Goal: Information Seeking & Learning: Learn about a topic

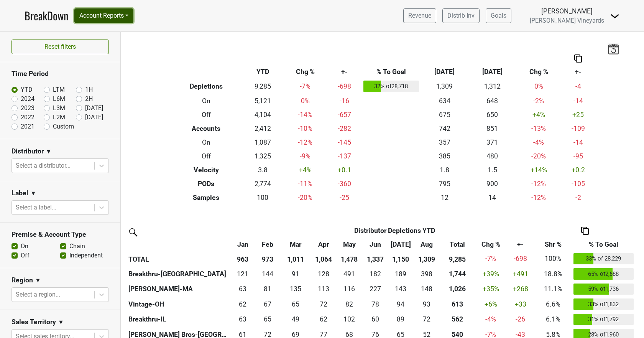
click at [123, 17] on button "Account Reports" at bounding box center [103, 15] width 59 height 15
click at [175, 20] on nav "BreakDown Account Reports SuperRanker Map Award Progress Chain Compliance CRM N…" at bounding box center [321, 15] width 607 height 31
click at [102, 17] on button "Account Reports" at bounding box center [103, 15] width 59 height 15
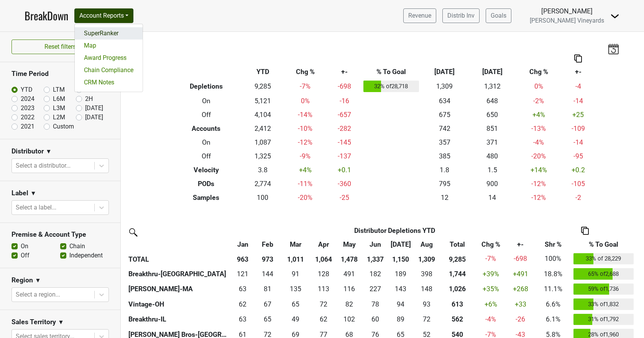
click at [101, 33] on link "SuperRanker" at bounding box center [109, 33] width 68 height 12
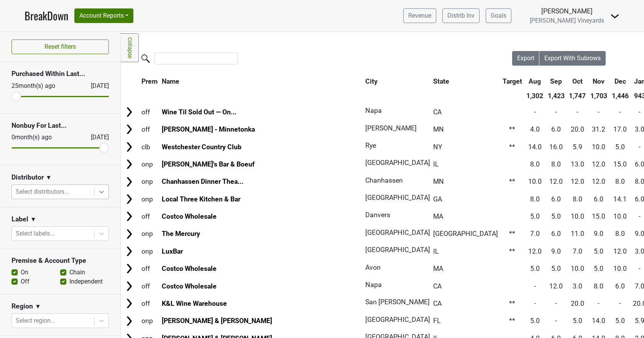
click at [98, 193] on icon at bounding box center [102, 192] width 8 height 8
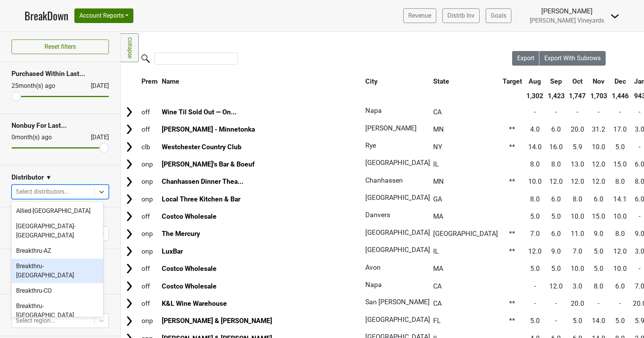
click at [38, 258] on div "Breakthru-[GEOGRAPHIC_DATA]" at bounding box center [58, 270] width 92 height 25
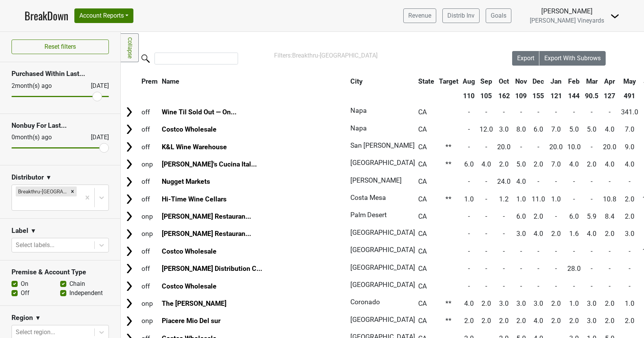
drag, startPoint x: 15, startPoint y: 98, endPoint x: 92, endPoint y: 102, distance: 77.1
type input "2"
click at [92, 97] on input "range" at bounding box center [60, 96] width 97 height 1
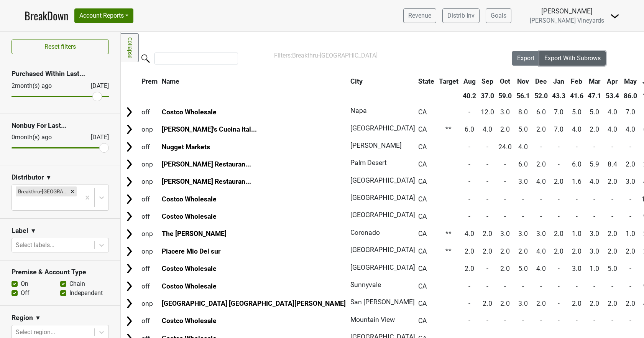
click at [570, 58] on span "Export With Subrows" at bounding box center [572, 57] width 56 height 7
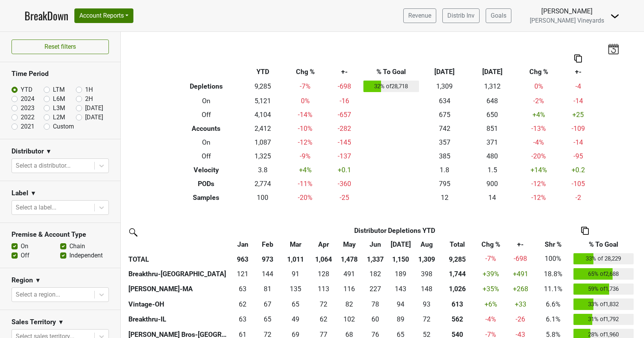
click at [613, 16] on img at bounding box center [614, 16] width 9 height 9
click at [598, 31] on link "Control Center" at bounding box center [589, 31] width 61 height 12
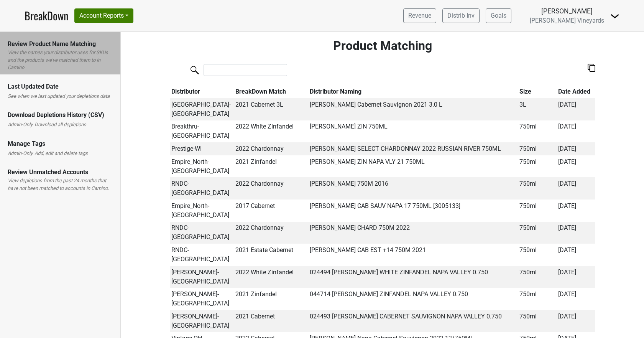
click at [50, 13] on link "BreakDown" at bounding box center [47, 16] width 44 height 16
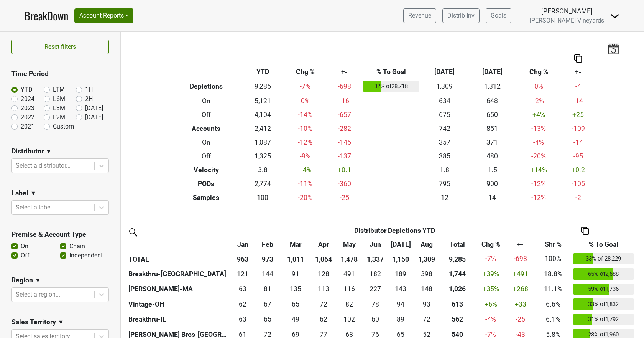
click at [53, 117] on label "L2M" at bounding box center [59, 117] width 12 height 9
click at [44, 117] on input "L2M" at bounding box center [59, 117] width 31 height 8
radio input "true"
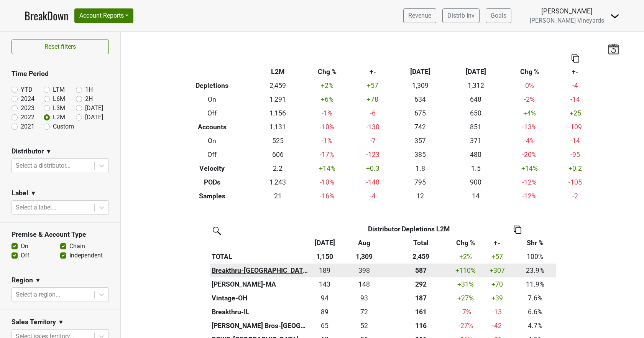
click at [222, 269] on th "Breakthru-[GEOGRAPHIC_DATA]" at bounding box center [260, 270] width 101 height 14
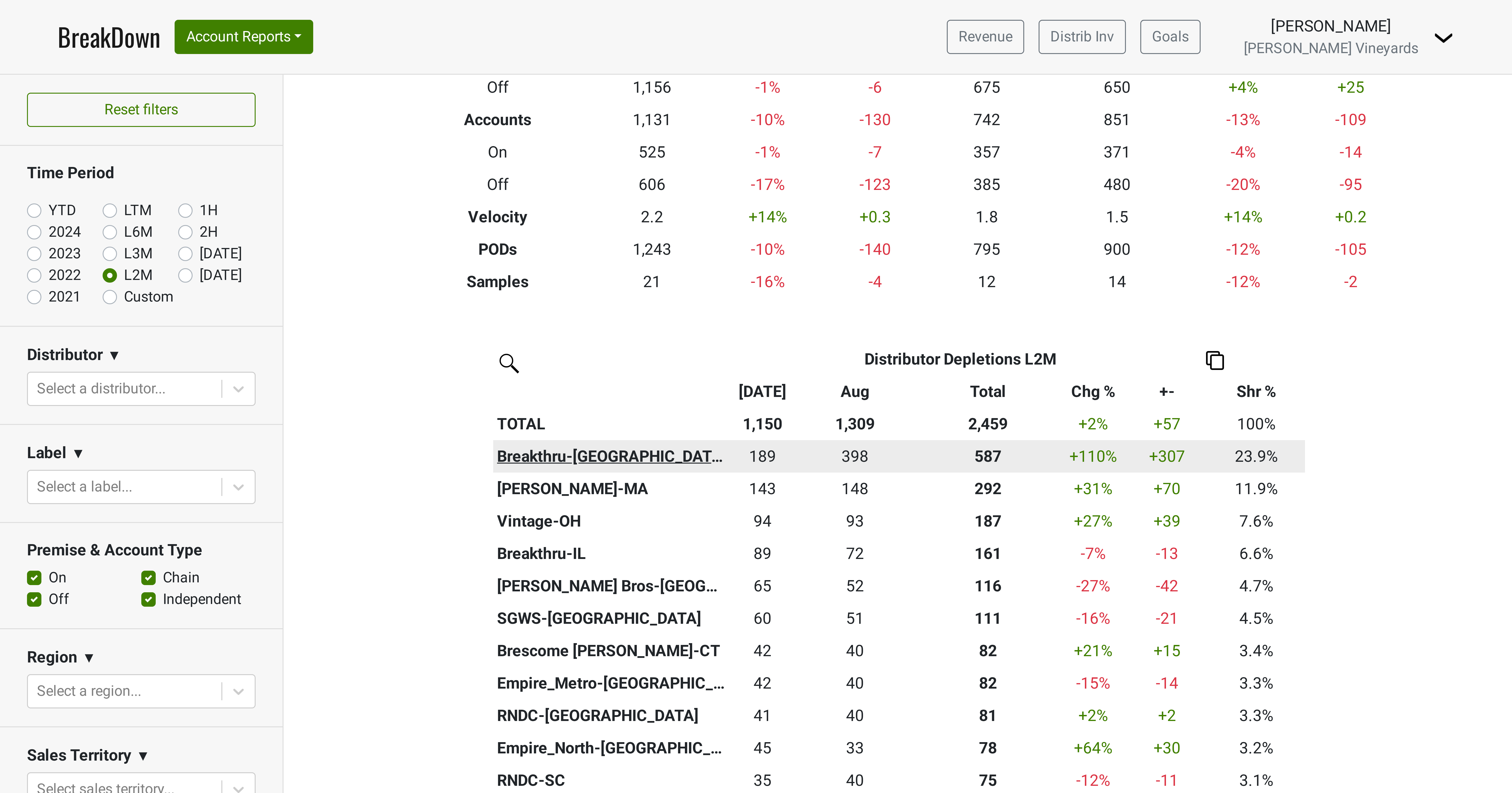
scroll to position [45, 0]
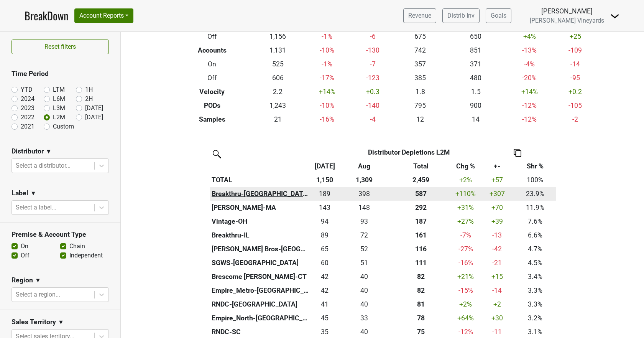
click at [225, 194] on th "Breakthru-[GEOGRAPHIC_DATA]" at bounding box center [260, 194] width 101 height 14
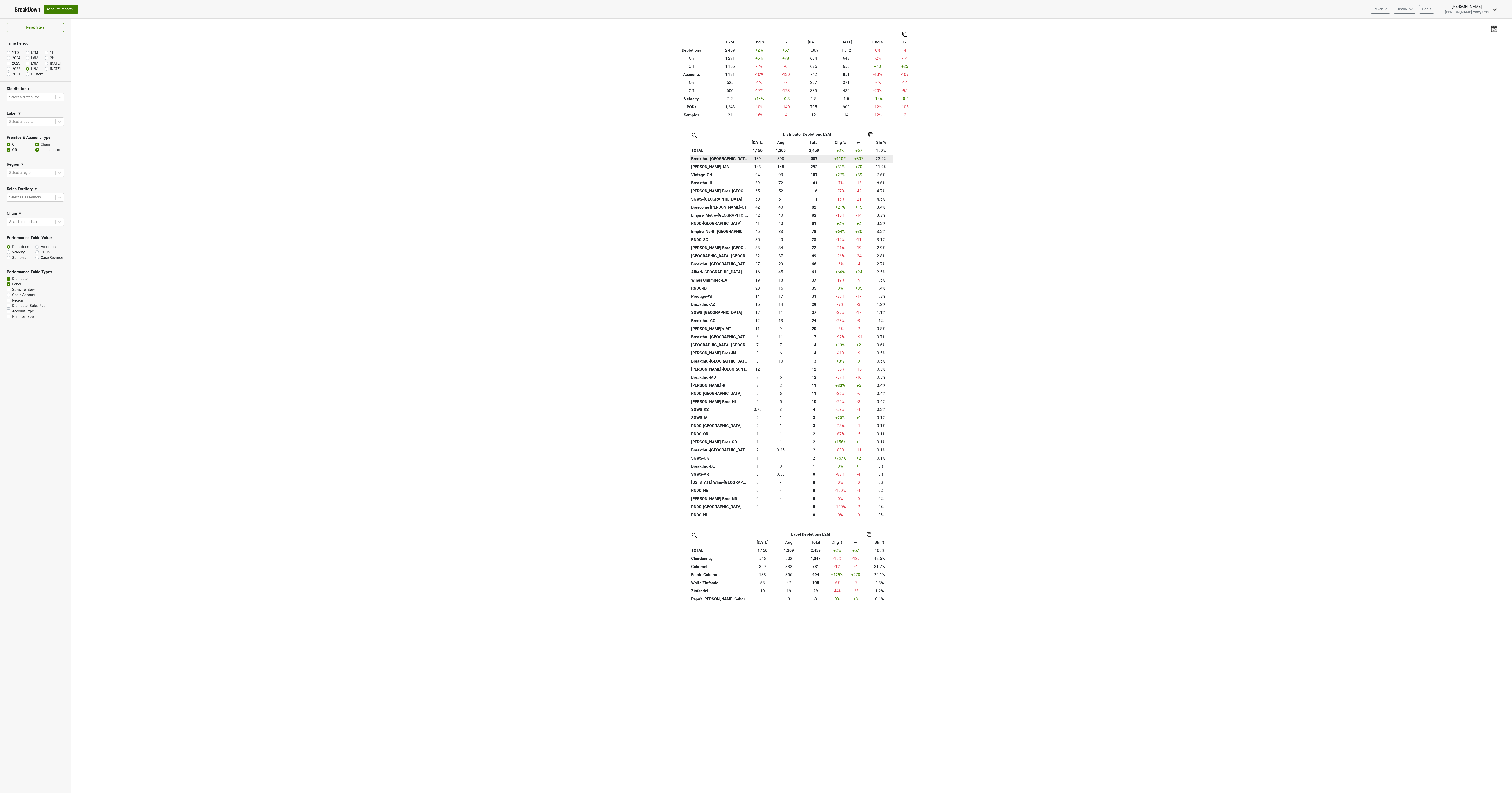
scroll to position [0, 0]
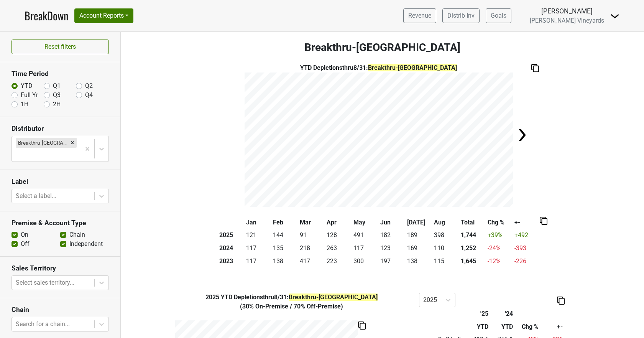
click at [53, 95] on label "Q3" at bounding box center [57, 94] width 8 height 9
click at [44, 95] on input "Q3" at bounding box center [47, 94] width 6 height 8
radio input "true"
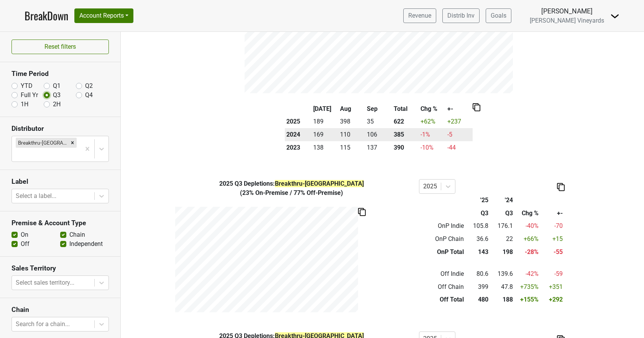
scroll to position [115, 0]
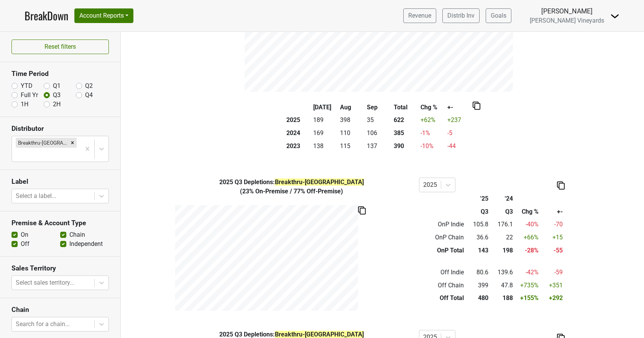
click at [46, 15] on link "BreakDown" at bounding box center [47, 16] width 44 height 16
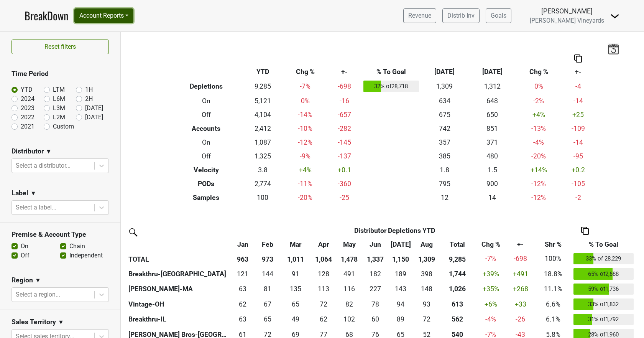
click at [94, 15] on button "Account Reports" at bounding box center [103, 15] width 59 height 15
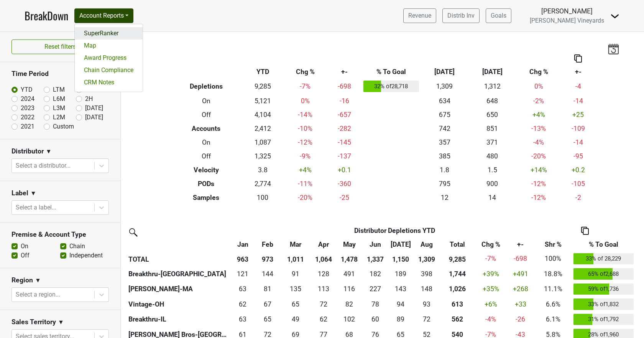
click at [93, 33] on link "SuperRanker" at bounding box center [109, 33] width 68 height 12
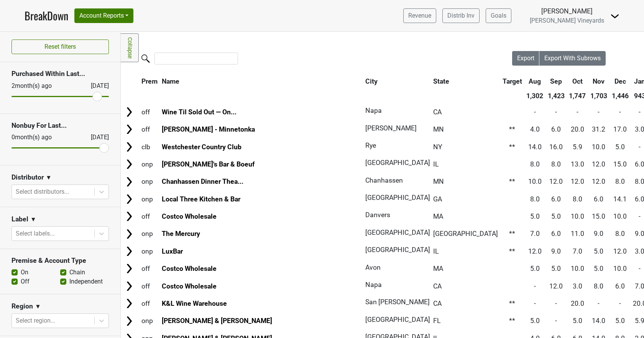
drag, startPoint x: 13, startPoint y: 95, endPoint x: 92, endPoint y: 98, distance: 78.6
click at [92, 97] on input "range" at bounding box center [60, 96] width 97 height 1
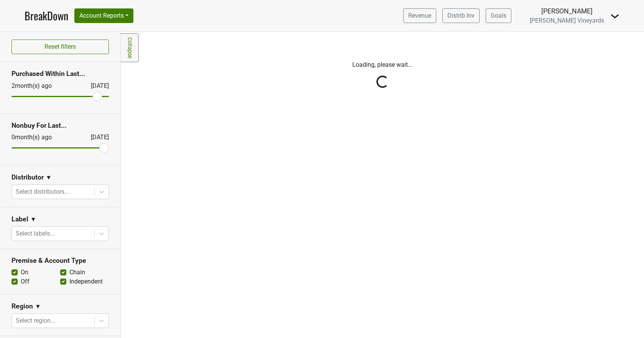
drag, startPoint x: 92, startPoint y: 98, endPoint x: 87, endPoint y: 97, distance: 4.7
click at [84, 98] on div "Reset filters Purchased Within Last... [DATE] [DATE] Nonbuy For Last... [DATE] …" at bounding box center [60, 185] width 121 height 306
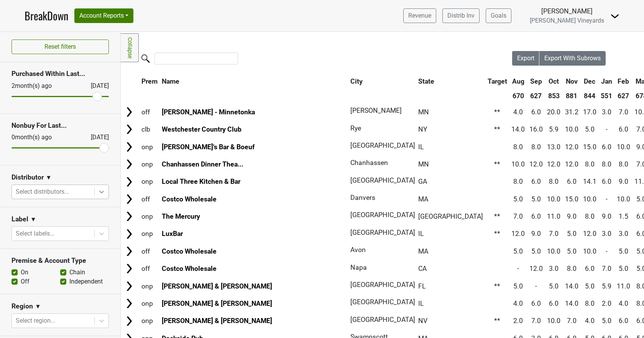
click at [98, 192] on icon at bounding box center [102, 192] width 8 height 8
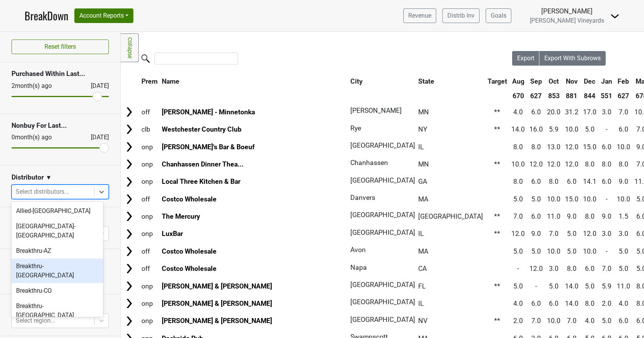
click at [62, 258] on div "Breakthru-[GEOGRAPHIC_DATA]" at bounding box center [58, 270] width 92 height 25
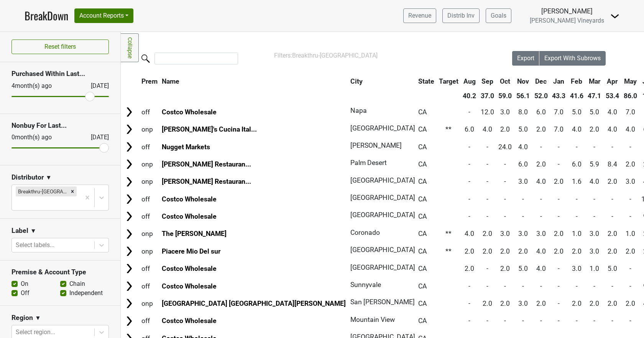
drag, startPoint x: 91, startPoint y: 95, endPoint x: 87, endPoint y: 95, distance: 4.6
click at [87, 96] on input "range" at bounding box center [60, 96] width 97 height 1
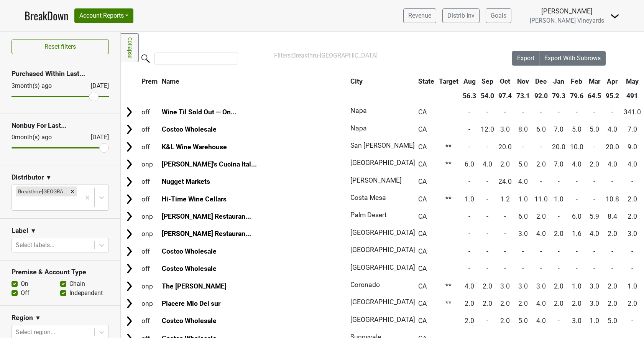
type input "3"
click at [89, 96] on input "range" at bounding box center [60, 96] width 97 height 1
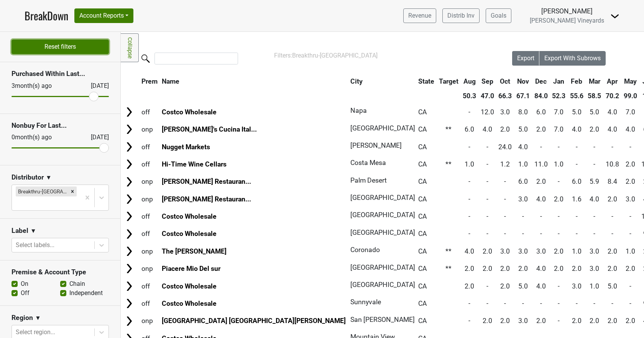
click at [79, 45] on button "Reset filters" at bounding box center [60, 46] width 97 height 15
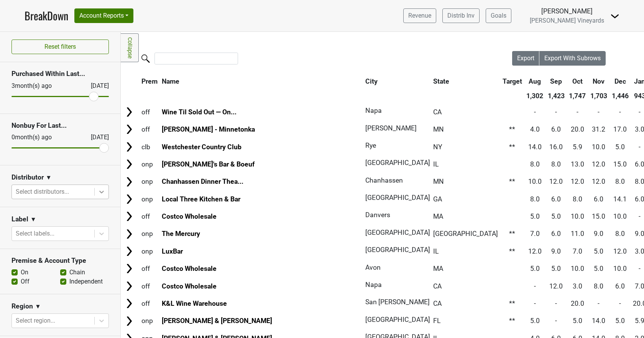
click at [99, 192] on icon at bounding box center [101, 192] width 5 height 3
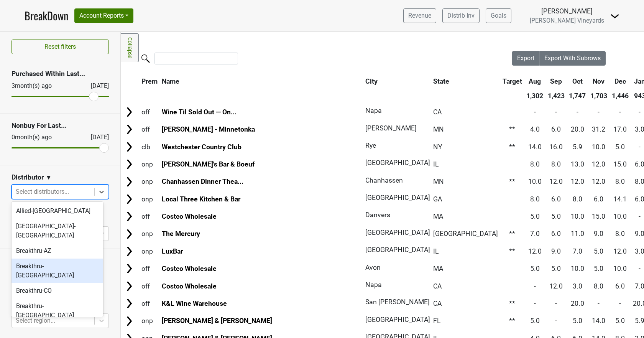
click at [74, 258] on div "Breakthru-[GEOGRAPHIC_DATA]" at bounding box center [58, 270] width 92 height 25
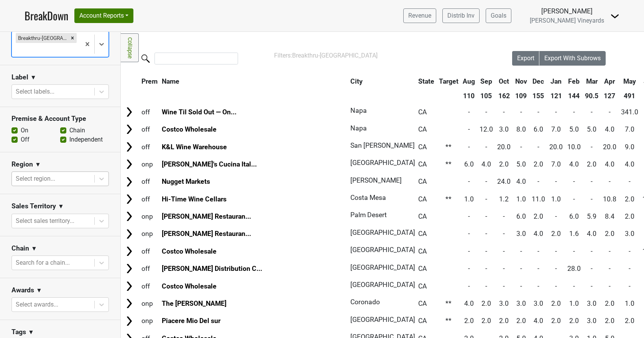
scroll to position [217, 0]
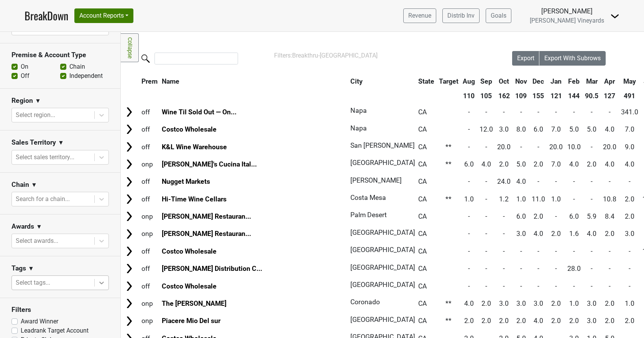
click at [99, 279] on icon at bounding box center [102, 283] width 8 height 8
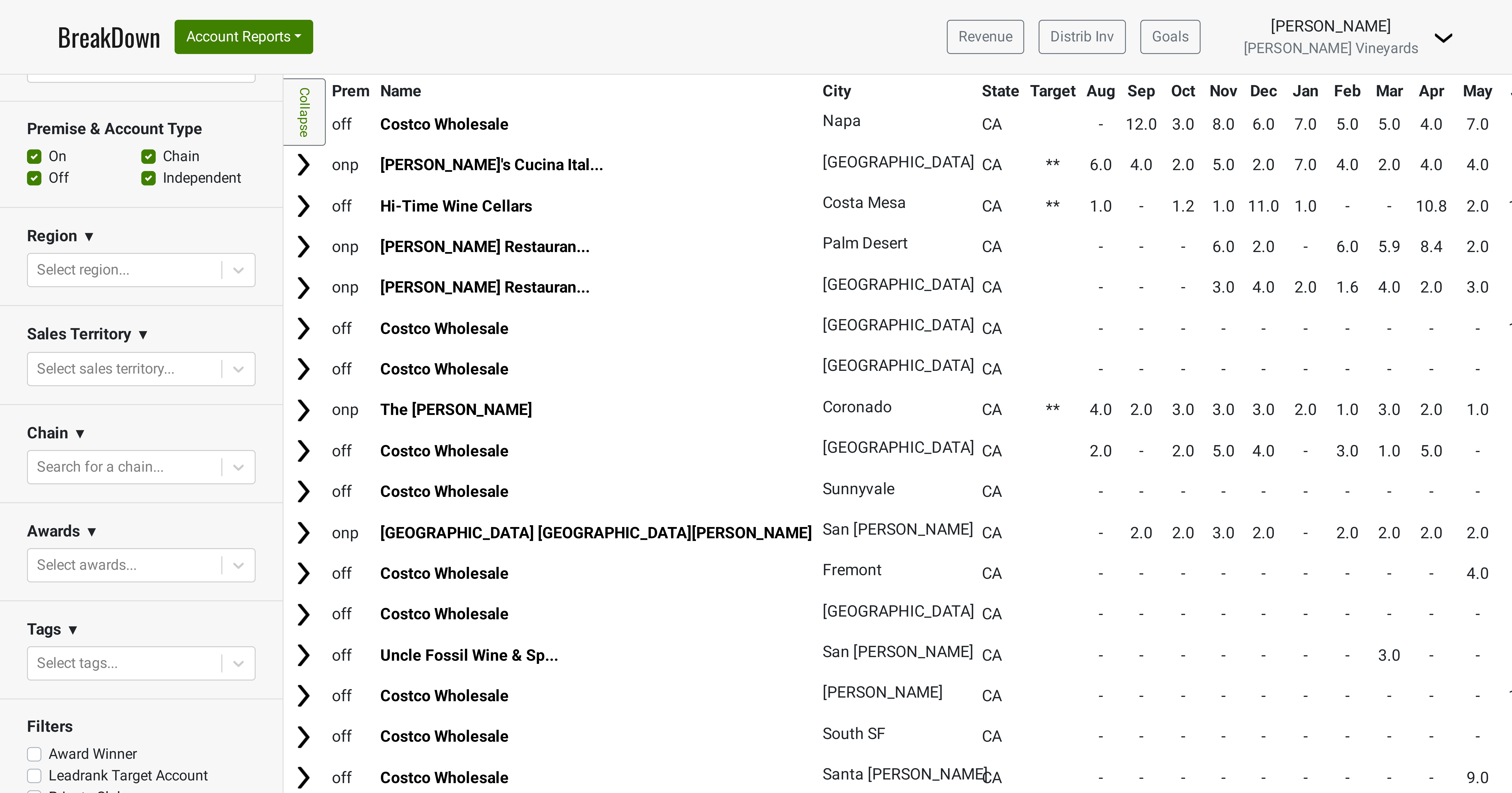
scroll to position [0, 0]
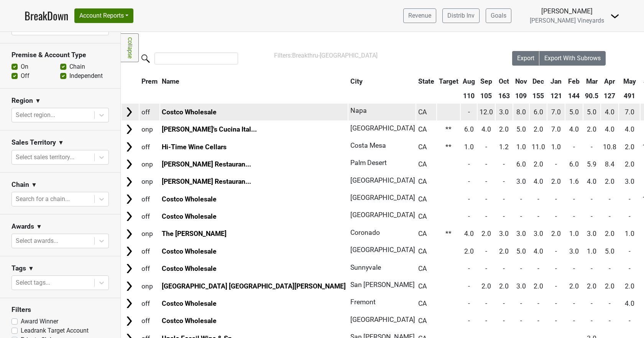
click at [130, 111] on img at bounding box center [129, 112] width 12 height 12
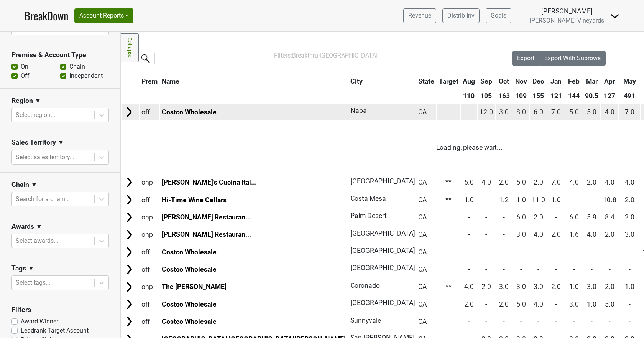
click at [130, 111] on img at bounding box center [129, 112] width 12 height 12
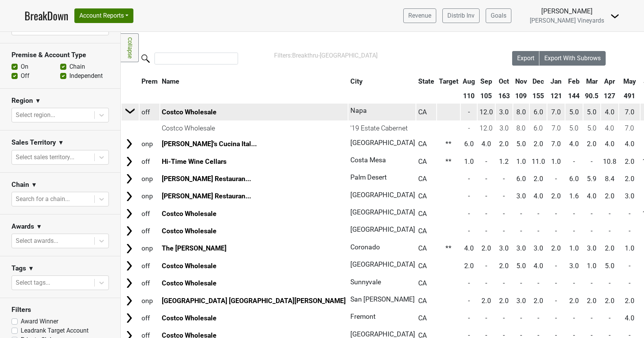
click at [128, 111] on img at bounding box center [131, 111] width 12 height 12
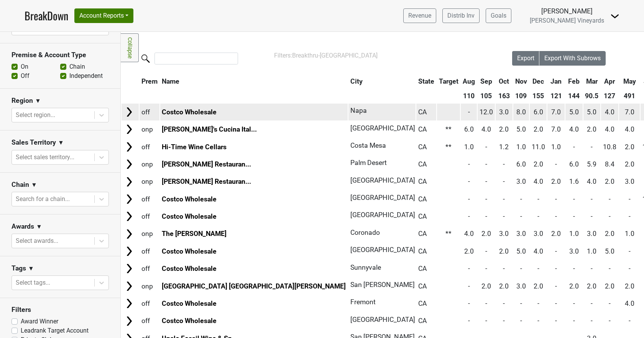
click at [240, 112] on td "Costco Wholesale" at bounding box center [254, 112] width 188 height 16
